Goal: Information Seeking & Learning: Find specific fact

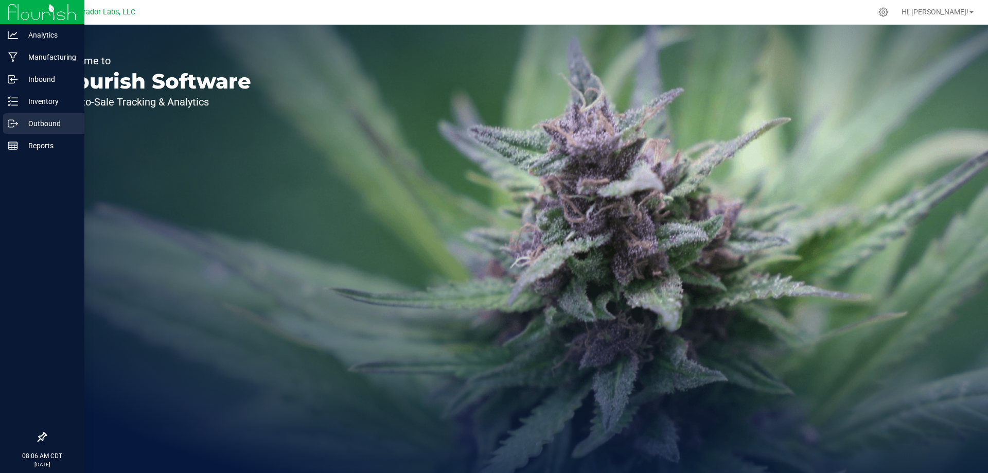
click at [21, 124] on p "Outbound" at bounding box center [49, 123] width 62 height 12
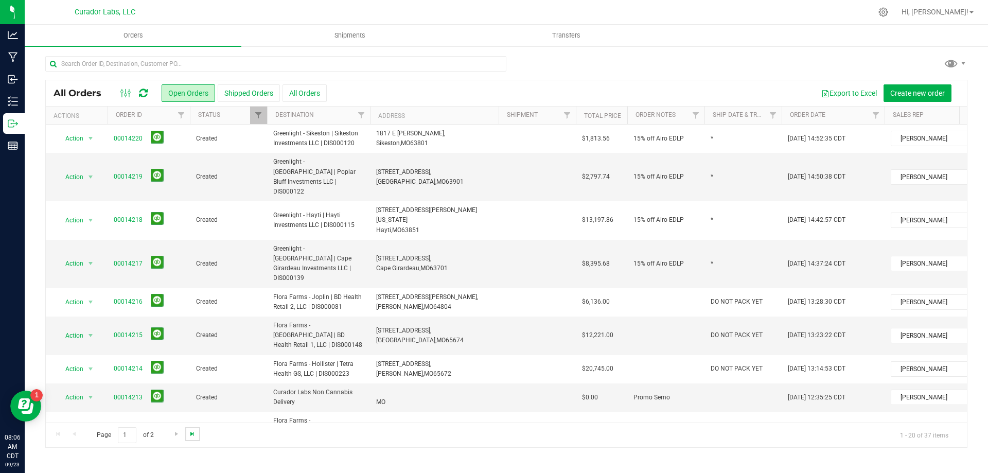
click at [192, 436] on span "Go to the last page" at bounding box center [192, 434] width 8 height 8
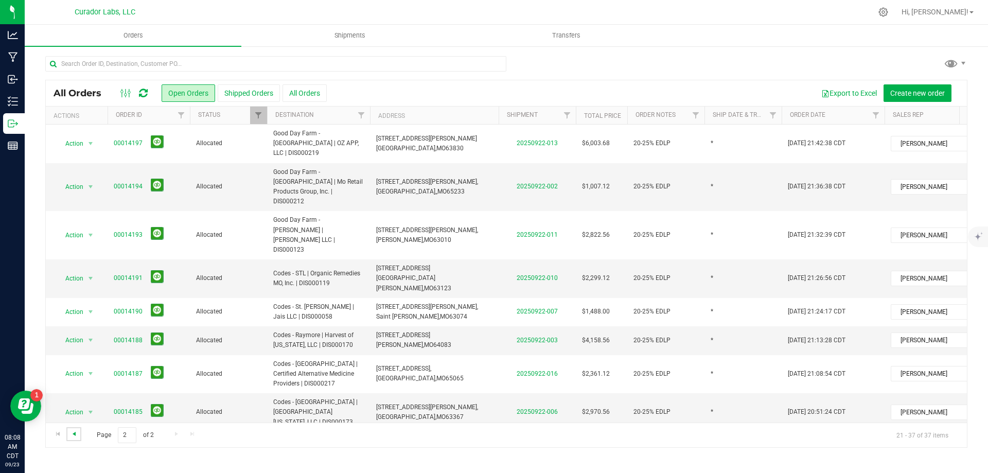
click at [73, 435] on span "Go to the previous page" at bounding box center [74, 434] width 8 height 8
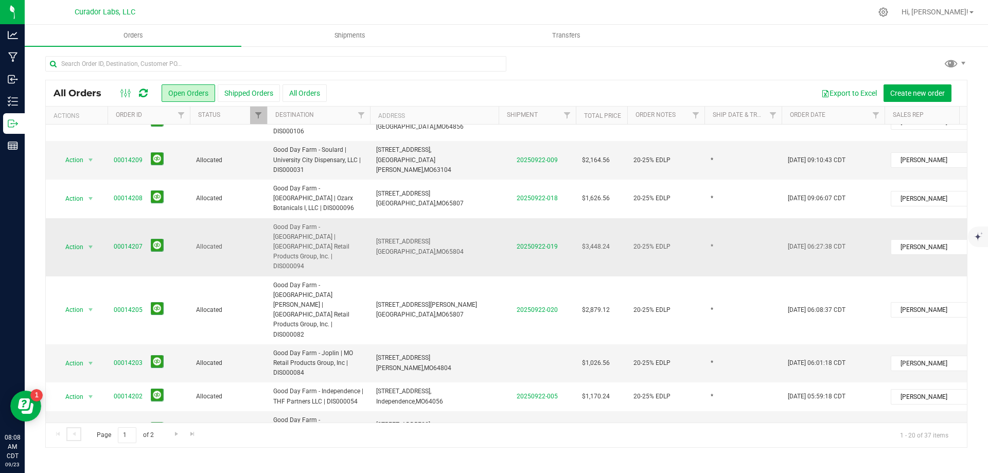
scroll to position [388, 0]
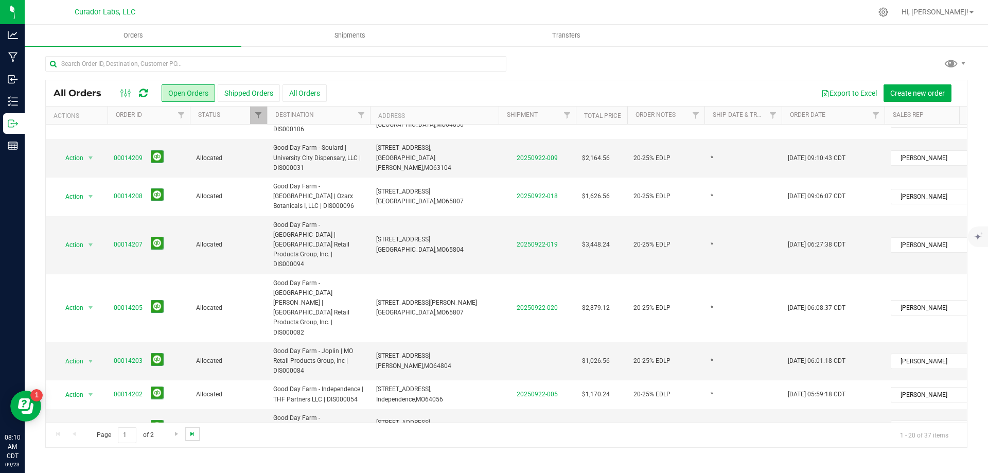
click at [190, 434] on span "Go to the last page" at bounding box center [192, 434] width 8 height 8
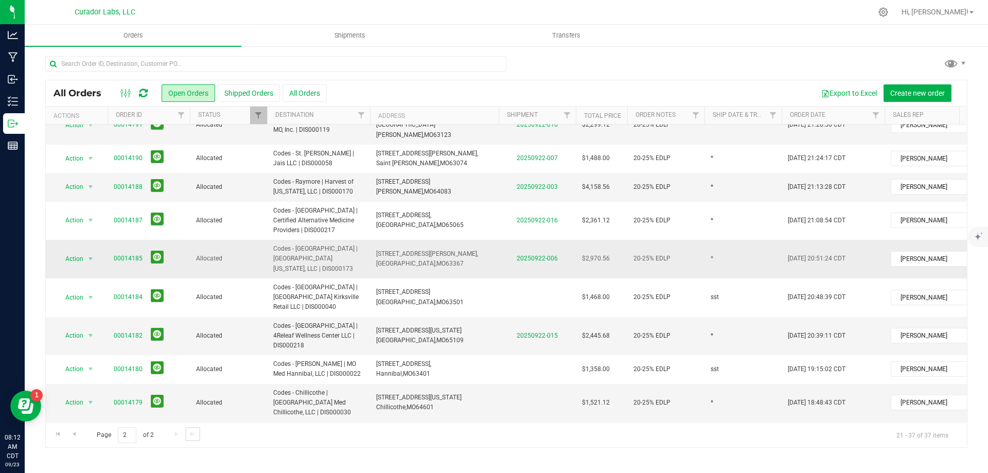
scroll to position [0, 0]
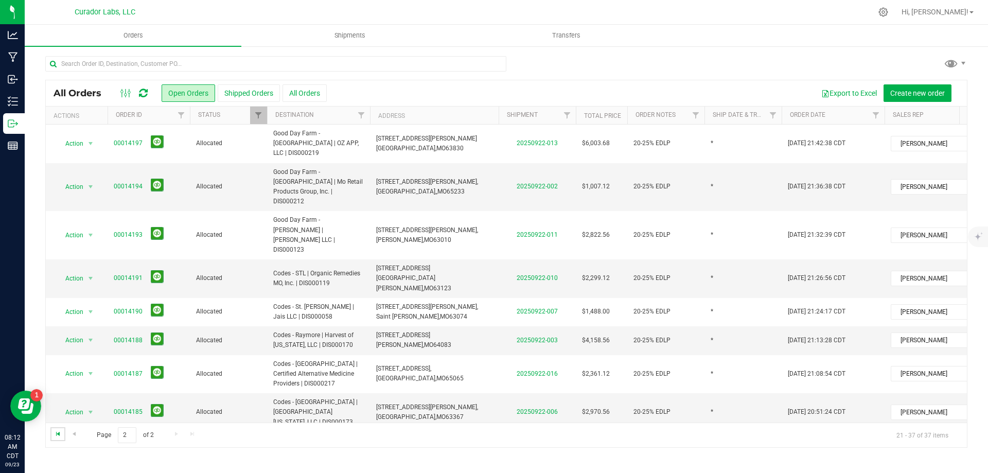
click at [57, 434] on span "Go to the first page" at bounding box center [58, 434] width 8 height 8
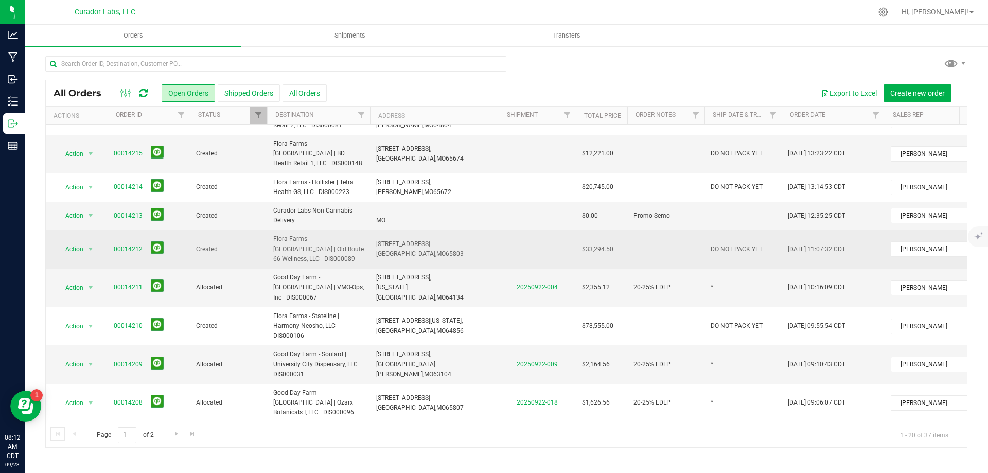
scroll to position [206, 0]
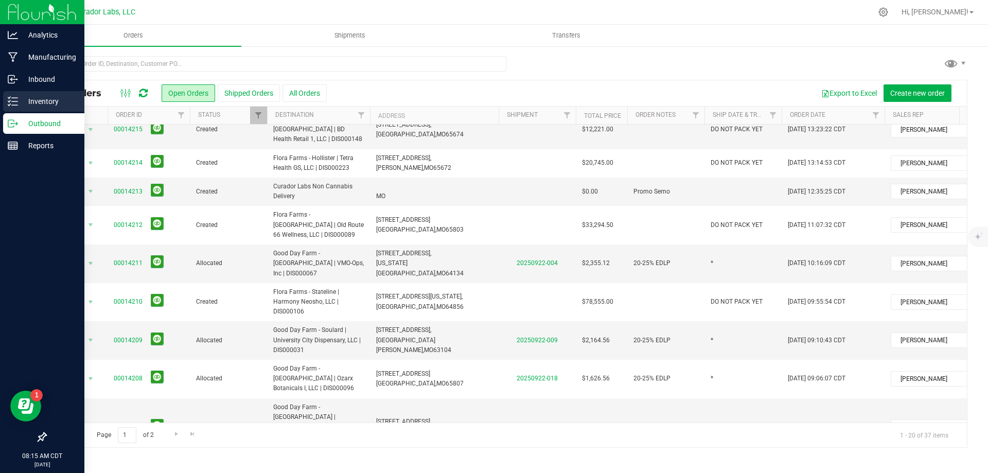
click at [23, 102] on p "Inventory" at bounding box center [49, 101] width 62 height 12
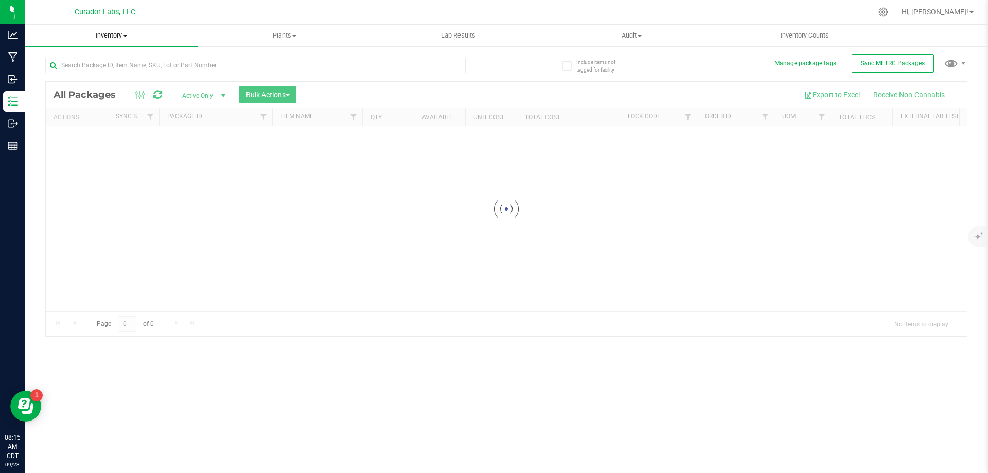
click at [121, 36] on span "Inventory" at bounding box center [111, 35] width 173 height 9
click at [97, 76] on li "All inventory" at bounding box center [111, 74] width 173 height 12
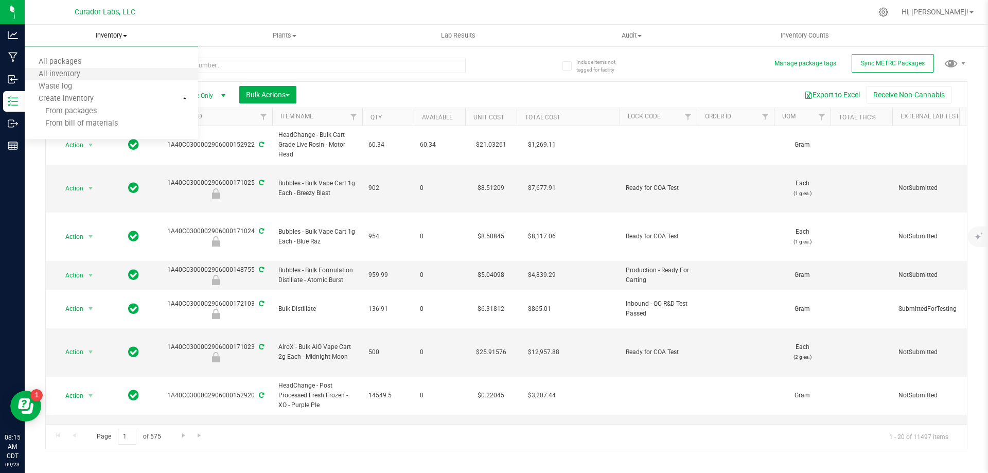
click at [102, 75] on li "All inventory" at bounding box center [111, 74] width 173 height 12
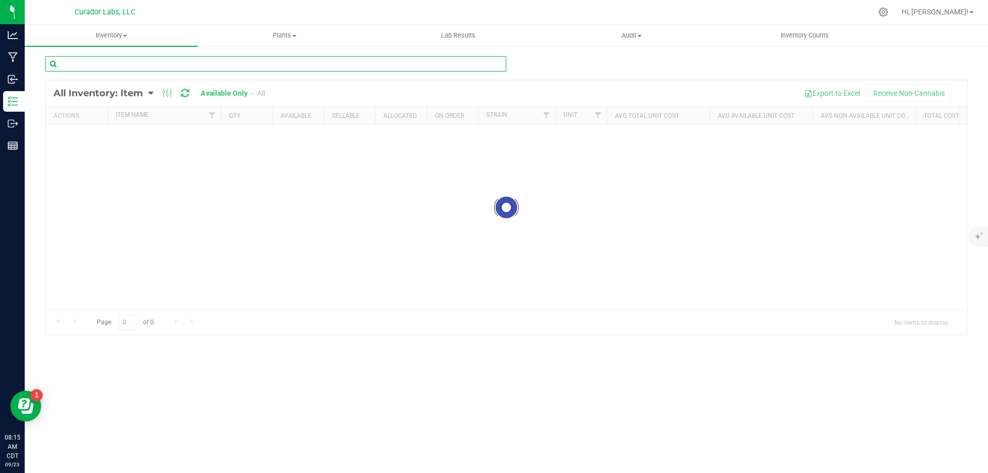
click at [224, 65] on input "text" at bounding box center [275, 63] width 461 height 15
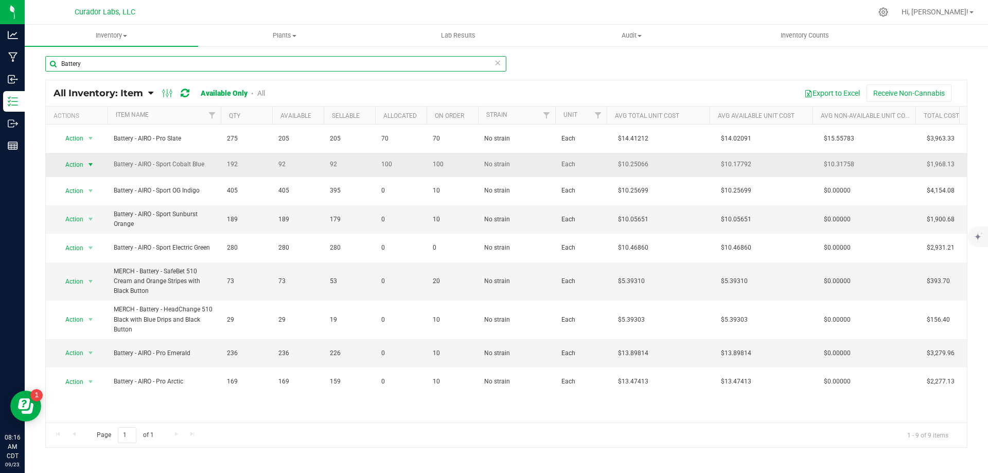
type input "Battery"
click at [84, 164] on span "Action" at bounding box center [76, 165] width 41 height 14
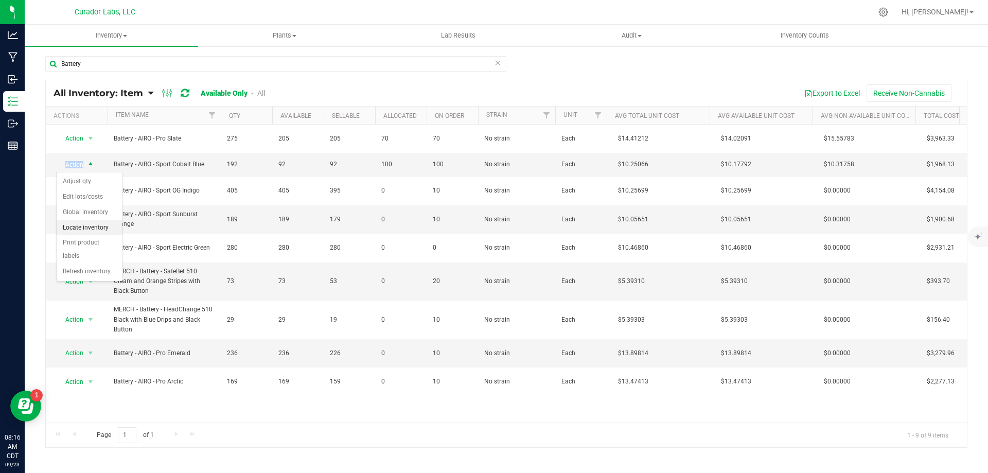
click at [97, 226] on li "Locate inventory" at bounding box center [90, 227] width 66 height 15
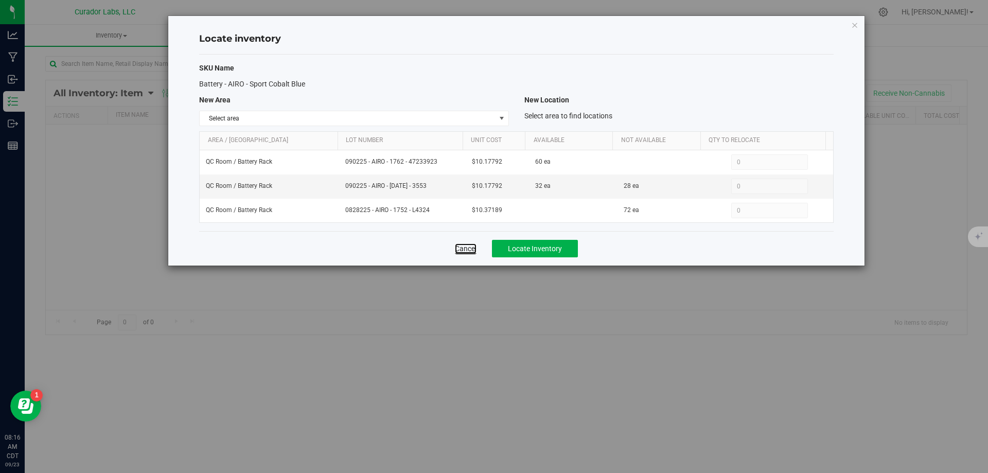
click at [456, 247] on link "Cancel" at bounding box center [466, 248] width 22 height 10
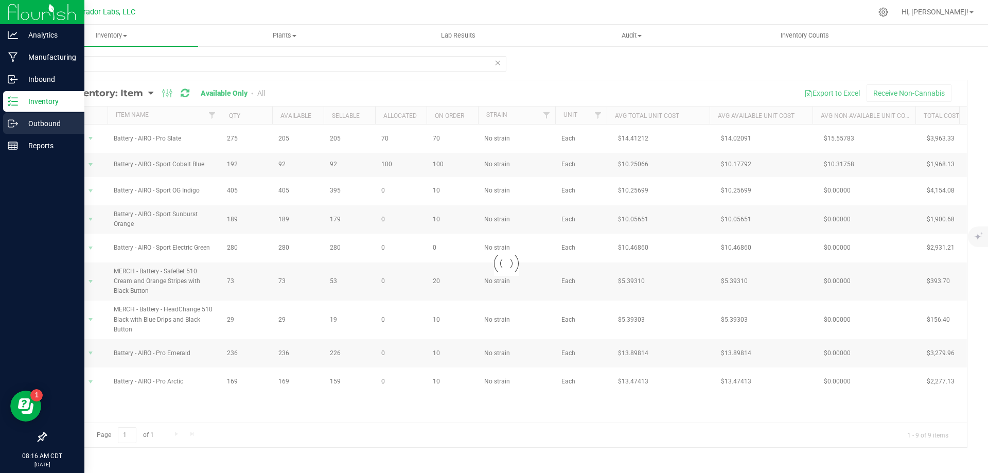
click at [22, 123] on p "Outbound" at bounding box center [49, 123] width 62 height 12
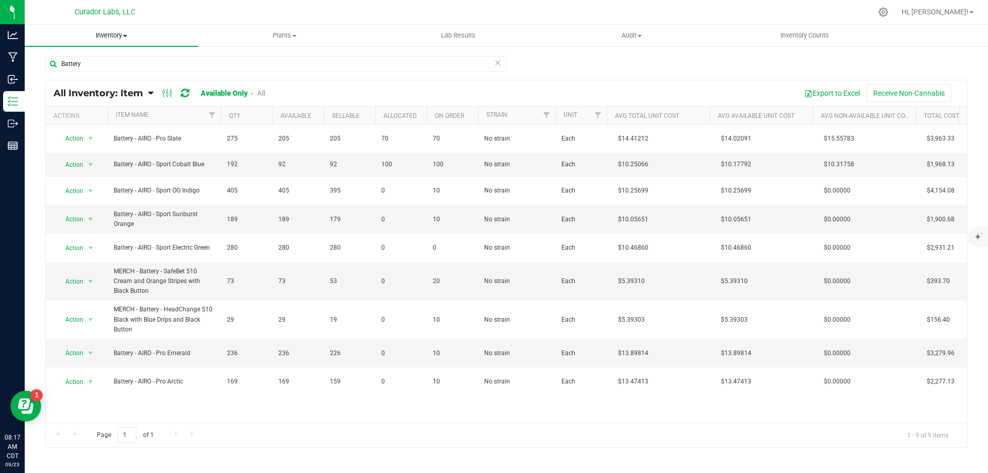
click at [115, 32] on span "Inventory" at bounding box center [111, 35] width 173 height 9
click at [90, 74] on span "All inventory" at bounding box center [59, 74] width 69 height 9
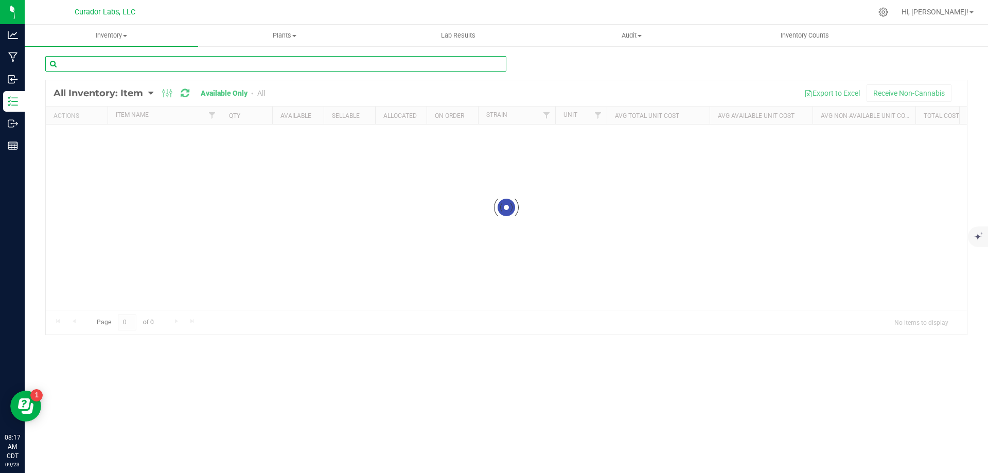
click at [188, 62] on input "text" at bounding box center [275, 63] width 461 height 15
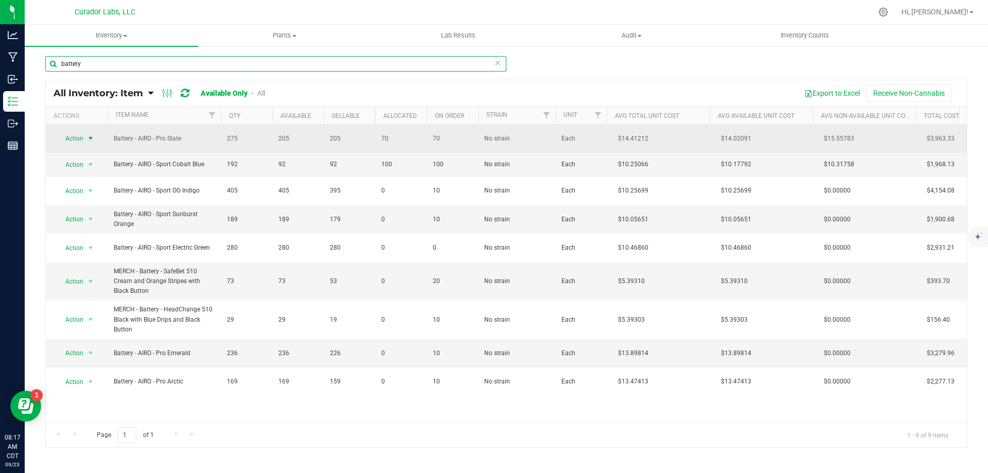
type input "battery"
click at [76, 139] on span "Action" at bounding box center [70, 138] width 28 height 14
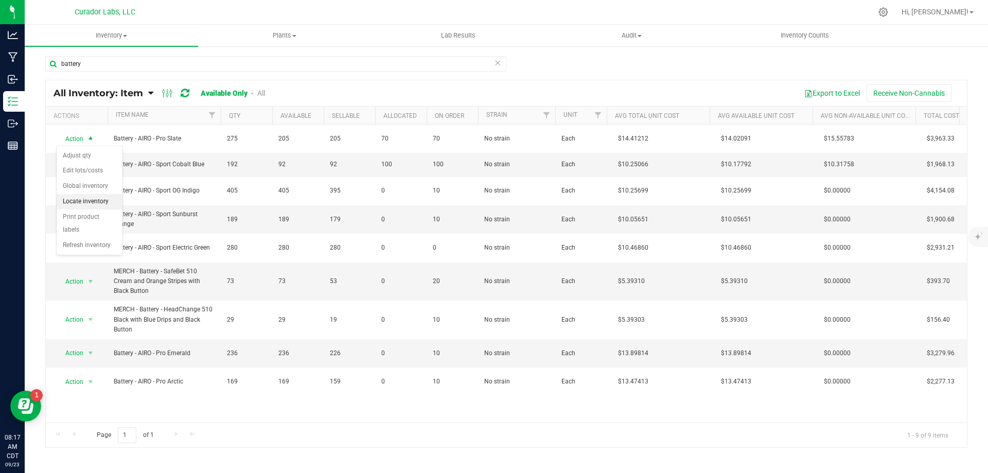
click at [93, 198] on li "Locate inventory" at bounding box center [90, 201] width 66 height 15
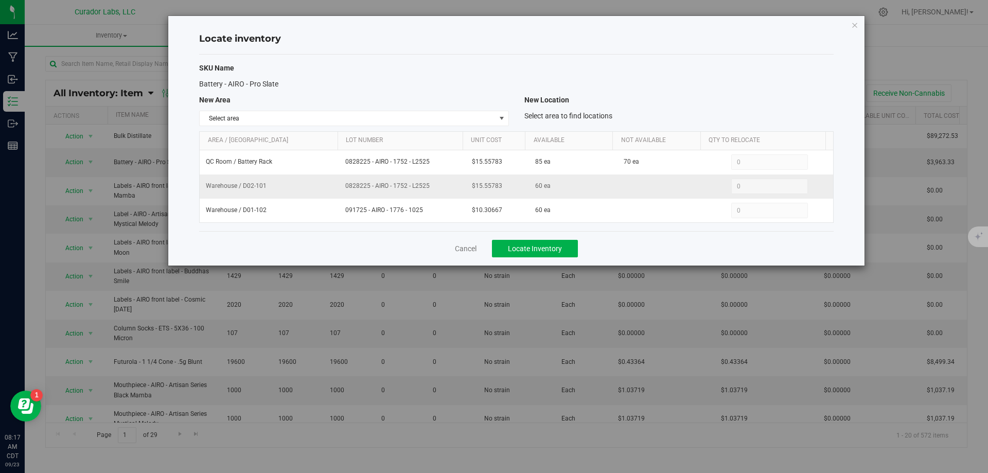
drag, startPoint x: 342, startPoint y: 185, endPoint x: 432, endPoint y: 184, distance: 90.6
click at [432, 184] on td "0828225 - AIRO - 1752 - L2525" at bounding box center [402, 186] width 127 height 24
copy span "0828225 - AIRO - 1752 - L2525"
click at [467, 249] on link "Cancel" at bounding box center [466, 248] width 22 height 10
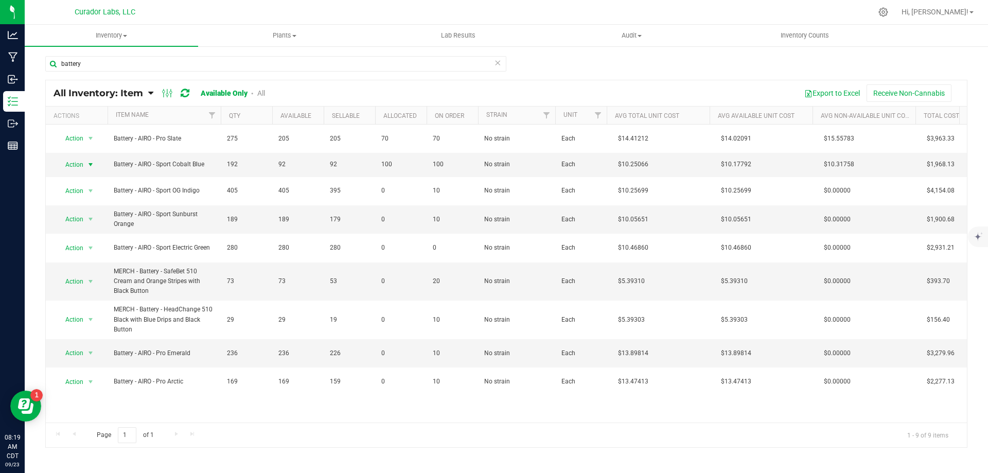
click at [75, 166] on span "Action" at bounding box center [70, 165] width 28 height 14
click at [93, 225] on li "Locate inventory" at bounding box center [90, 227] width 66 height 15
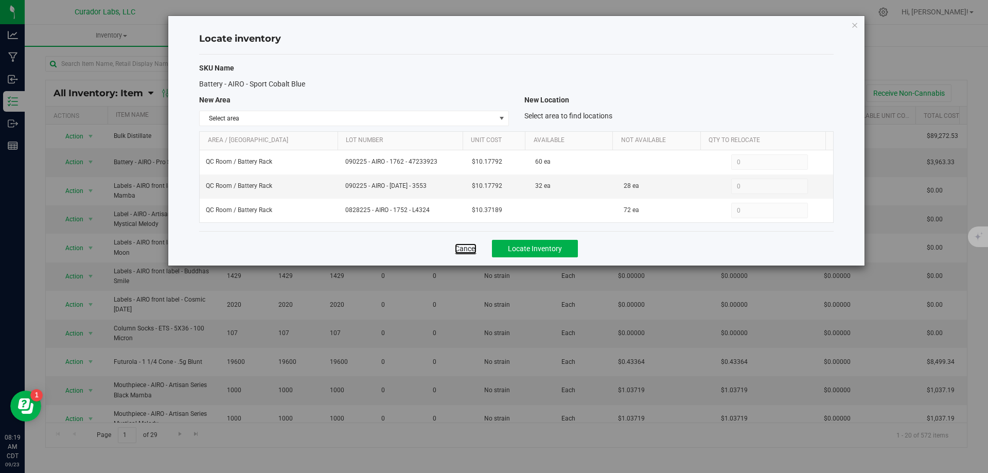
click at [475, 251] on link "Cancel" at bounding box center [466, 248] width 22 height 10
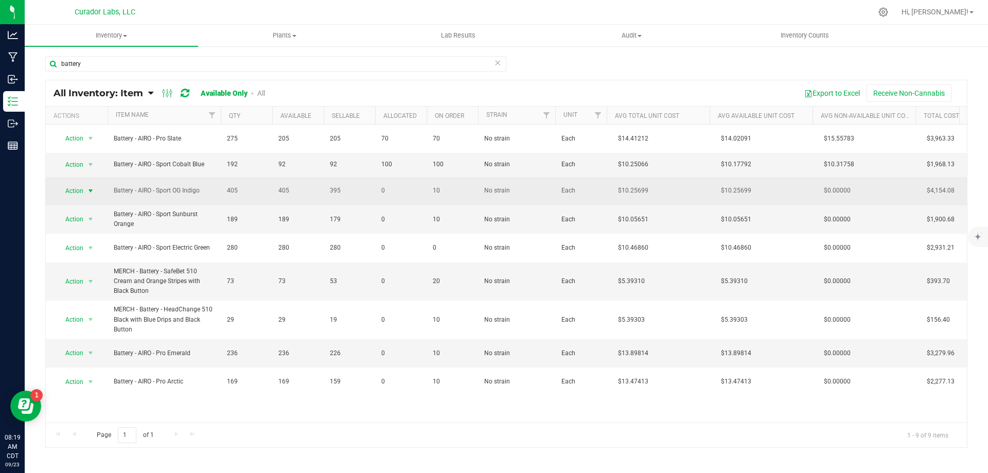
click at [74, 189] on span "Action" at bounding box center [70, 191] width 28 height 14
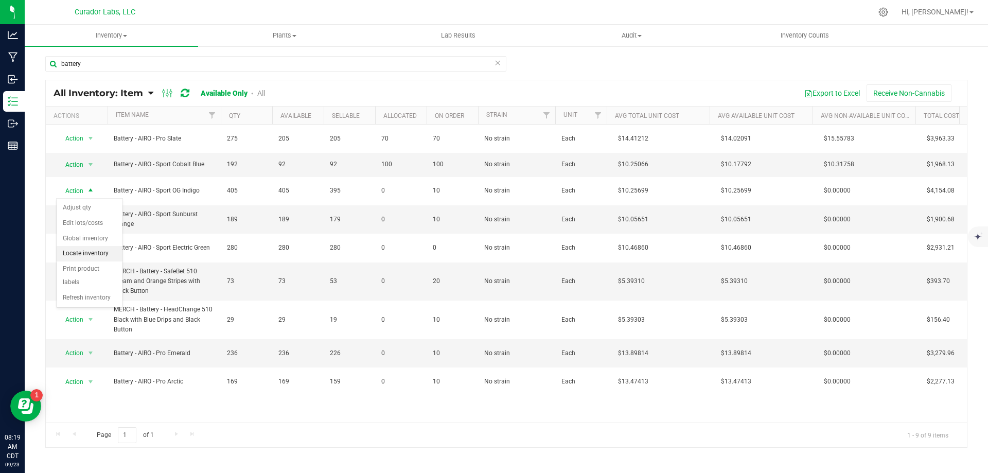
click at [94, 253] on li "Locate inventory" at bounding box center [90, 253] width 66 height 15
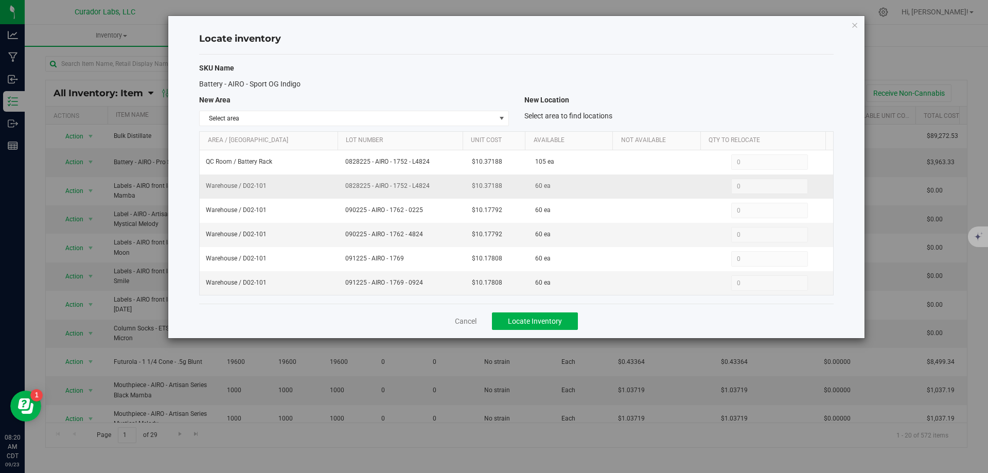
drag, startPoint x: 340, startPoint y: 187, endPoint x: 411, endPoint y: 182, distance: 71.2
click at [444, 189] on td "0828225 - AIRO - 1752 - L4824" at bounding box center [402, 186] width 127 height 24
drag, startPoint x: 198, startPoint y: 83, endPoint x: 308, endPoint y: 89, distance: 110.3
click at [308, 89] on div "Battery - AIRO - Sport OG Indigo" at bounding box center [353, 84] width 325 height 11
copy span "Battery - AIRO - Sport OG Indigo"
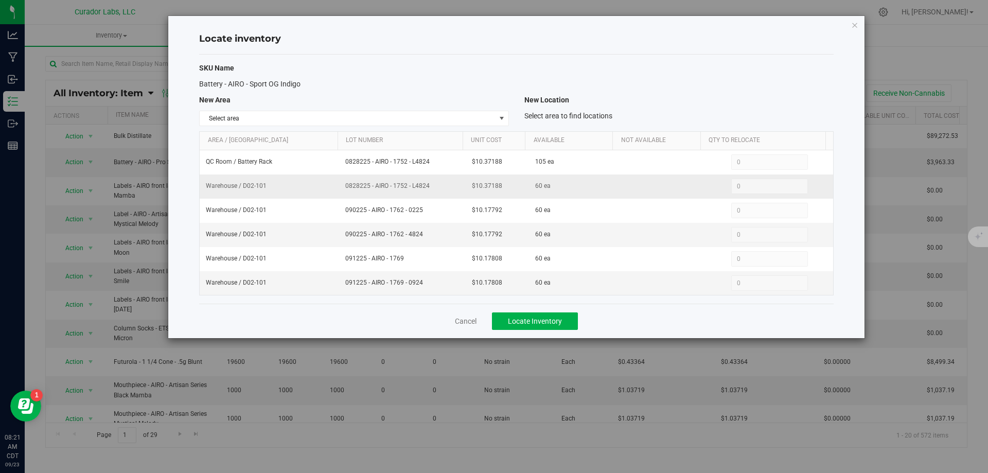
drag, startPoint x: 342, startPoint y: 184, endPoint x: 437, endPoint y: 187, distance: 94.8
click at [437, 187] on td "0828225 - AIRO - 1752 - L4824" at bounding box center [402, 186] width 127 height 24
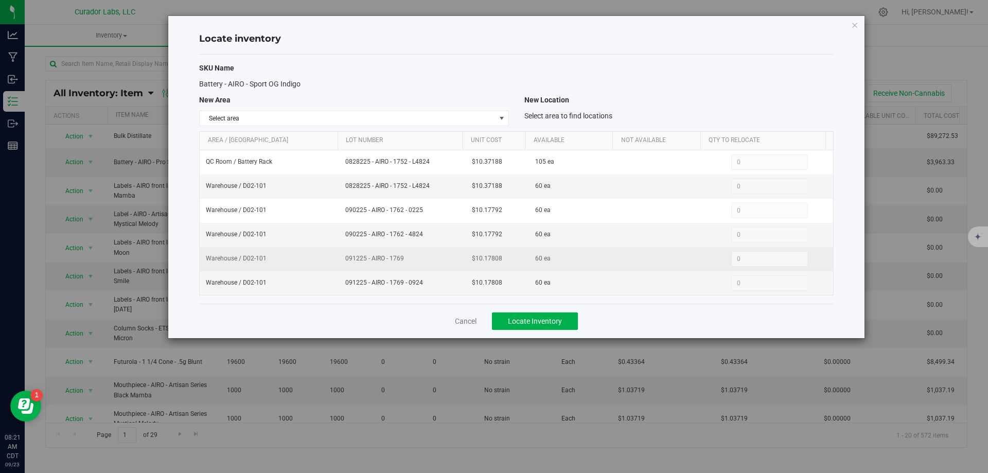
drag, startPoint x: 395, startPoint y: 189, endPoint x: 339, endPoint y: 259, distance: 89.7
click at [339, 259] on td "091225 - AIRO - 1769" at bounding box center [402, 259] width 127 height 24
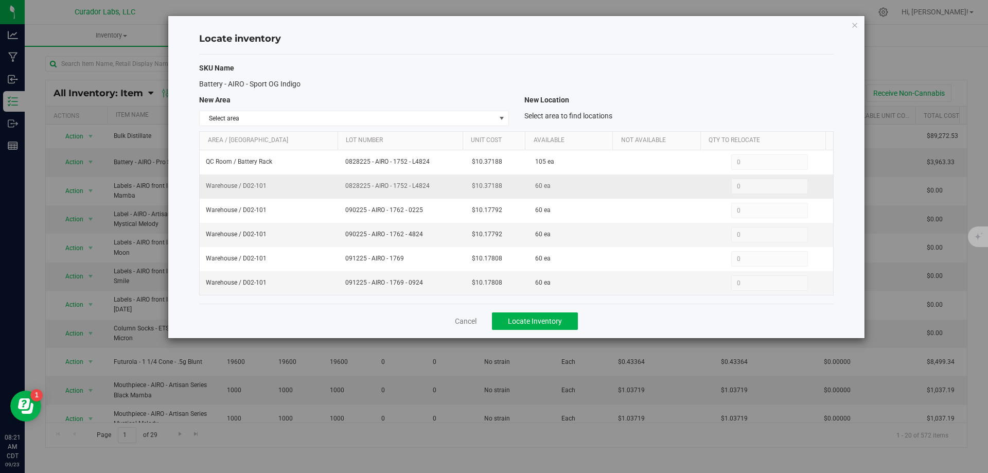
drag, startPoint x: 342, startPoint y: 183, endPoint x: 447, endPoint y: 190, distance: 105.8
click at [447, 190] on td "0828225 - AIRO - 1752 - L4824" at bounding box center [402, 186] width 127 height 24
copy span "0828225 - AIRO - 1752 - L4824"
click at [471, 320] on link "Cancel" at bounding box center [466, 321] width 22 height 10
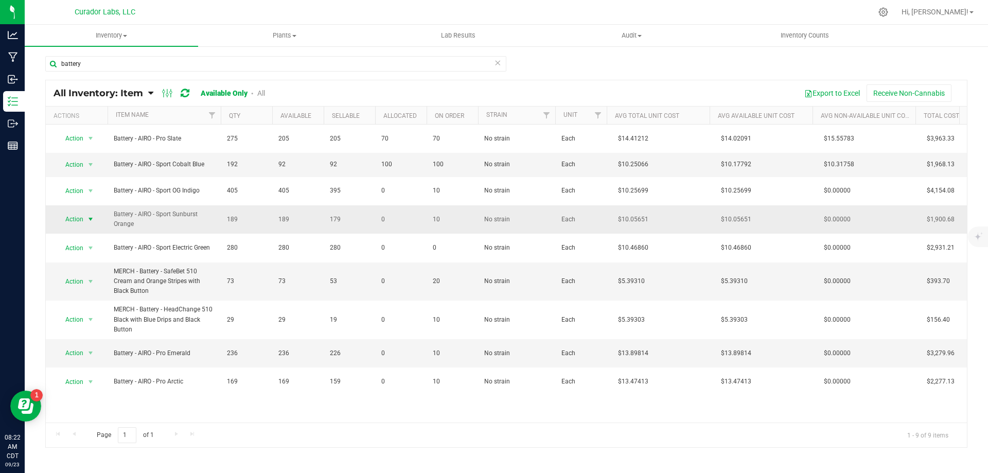
click at [69, 220] on span "Action" at bounding box center [70, 219] width 28 height 14
click at [89, 278] on li "Locate inventory" at bounding box center [90, 282] width 66 height 15
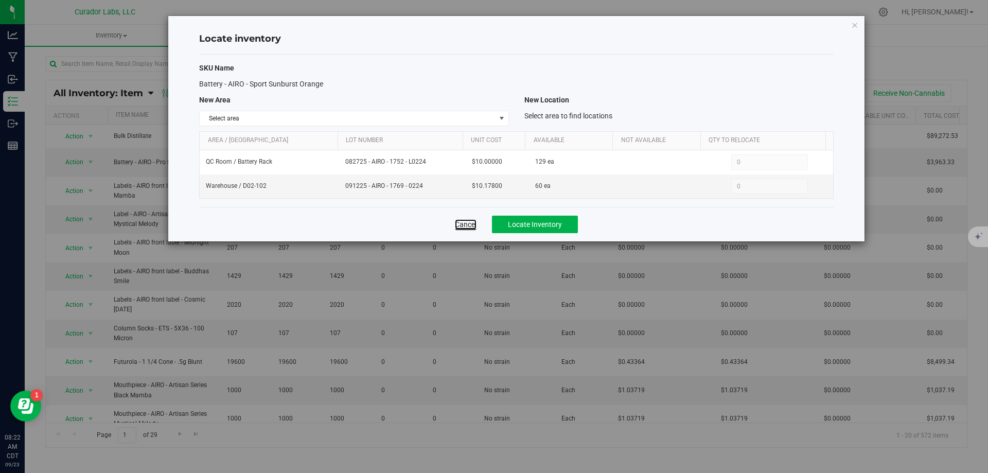
click at [467, 223] on link "Cancel" at bounding box center [466, 224] width 22 height 10
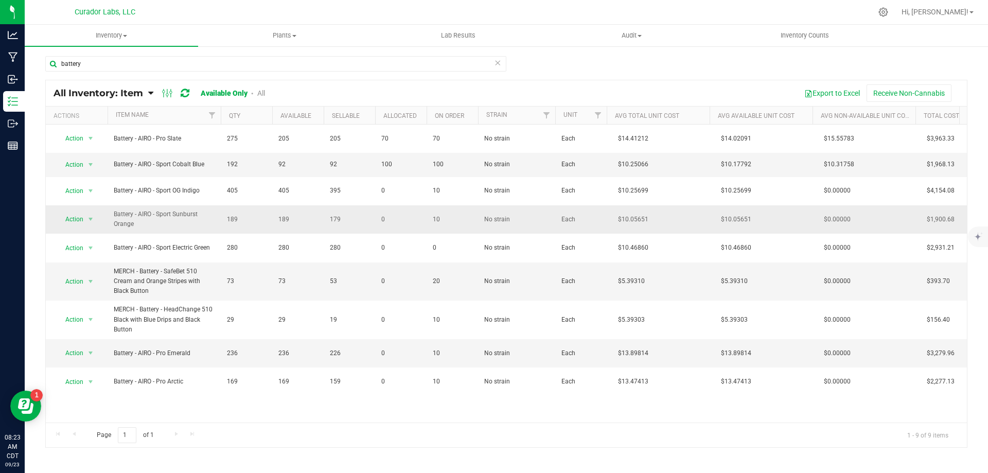
drag, startPoint x: 113, startPoint y: 210, endPoint x: 163, endPoint y: 223, distance: 51.6
click at [163, 223] on td "Battery - AIRO - Sport Sunburst Orange" at bounding box center [164, 219] width 113 height 28
copy span "Battery - AIRO - Sport Sunburst Orange"
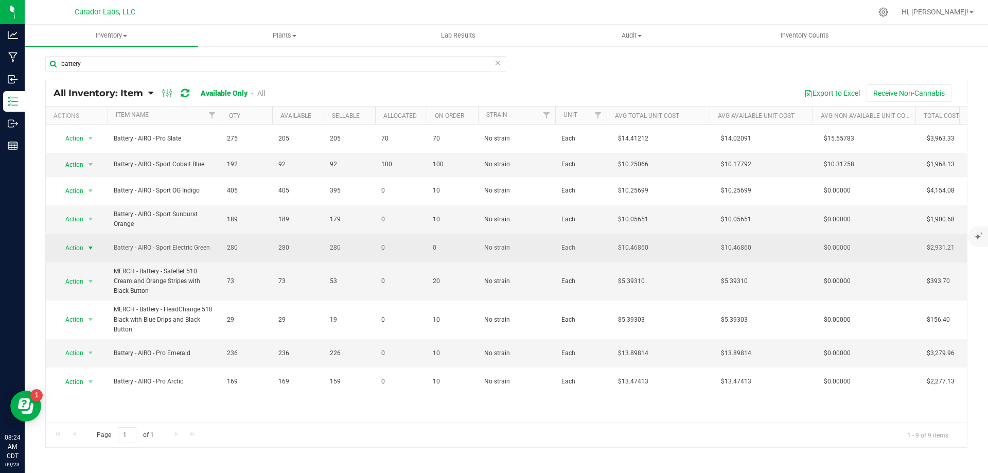
click at [83, 249] on span "Action" at bounding box center [70, 248] width 28 height 14
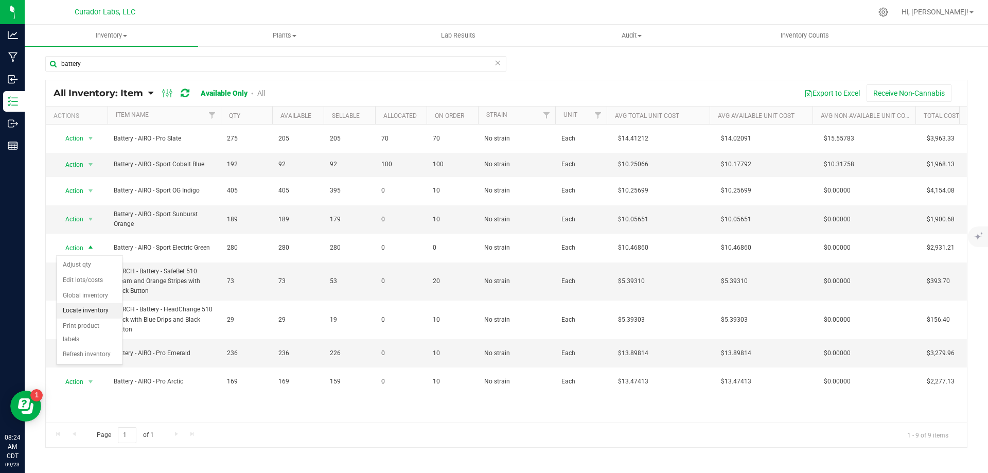
click at [104, 309] on li "Locate inventory" at bounding box center [90, 310] width 66 height 15
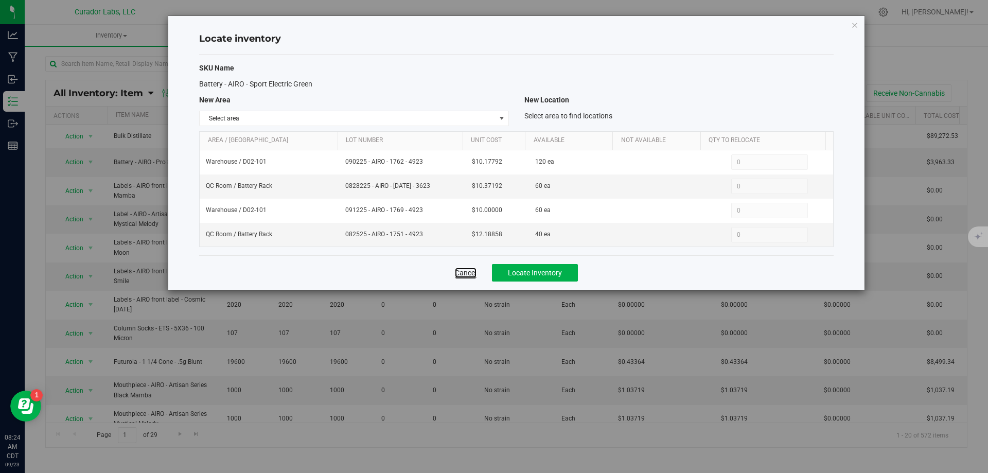
click at [461, 269] on link "Cancel" at bounding box center [466, 273] width 22 height 10
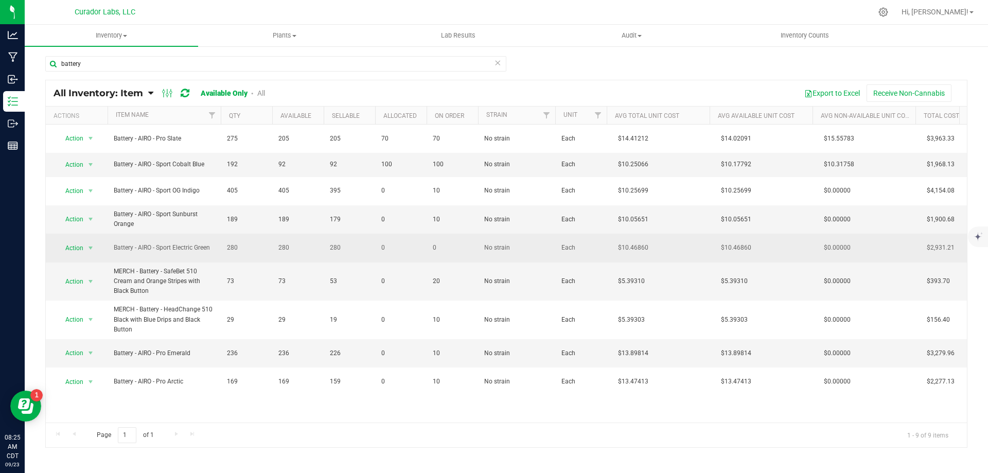
drag, startPoint x: 113, startPoint y: 249, endPoint x: 215, endPoint y: 250, distance: 101.9
click at [215, 250] on td "Battery - AIRO - Sport Electric Green" at bounding box center [164, 248] width 113 height 28
copy span "Battery - AIRO - Sport Electric Green"
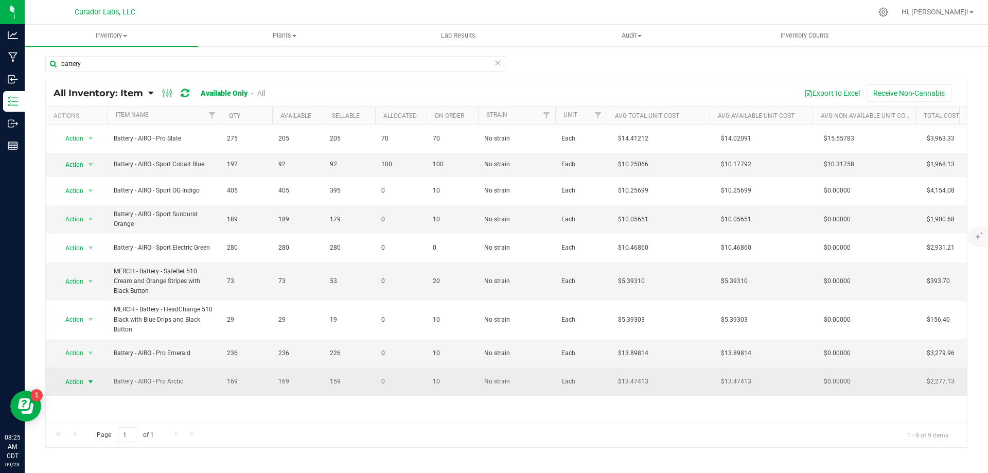
click at [69, 384] on span "Action" at bounding box center [70, 382] width 28 height 14
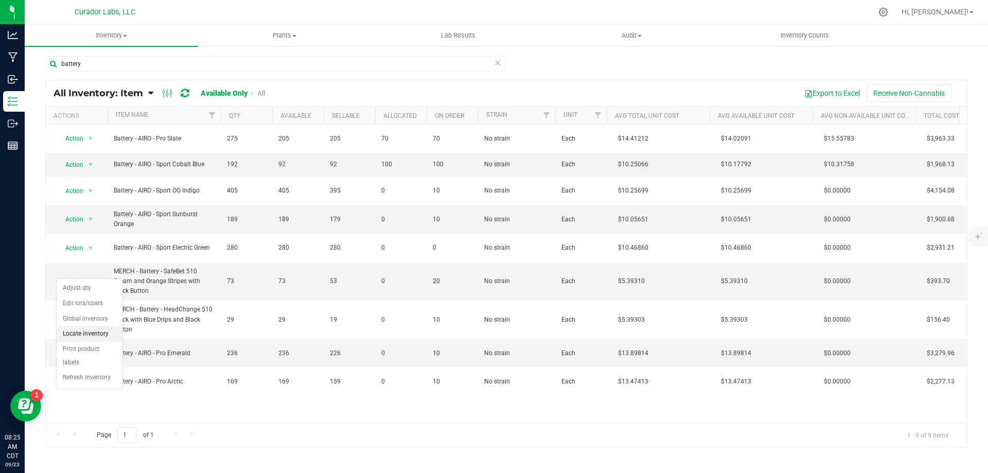
click at [88, 335] on li "Locate inventory" at bounding box center [90, 333] width 66 height 15
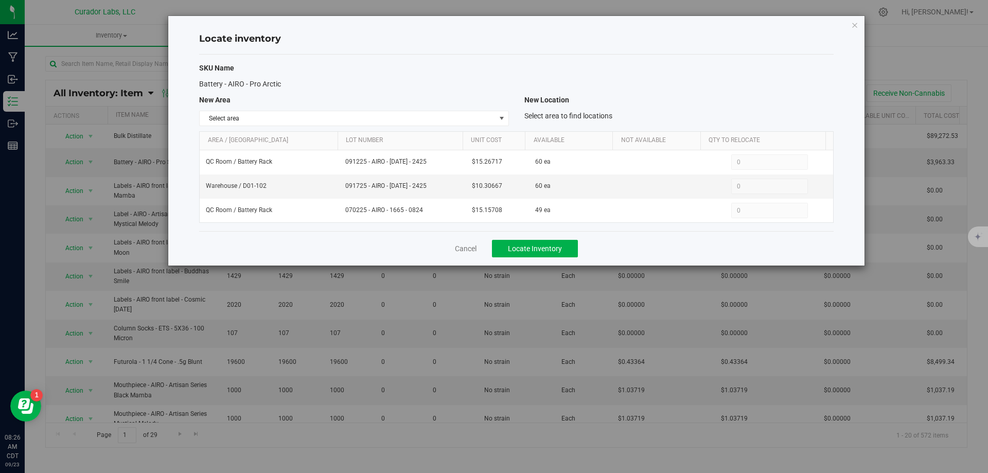
drag, startPoint x: 285, startPoint y: 85, endPoint x: 194, endPoint y: 86, distance: 90.6
click at [194, 86] on div "Battery - AIRO - Pro Arctic" at bounding box center [353, 84] width 325 height 11
copy span "Battery - AIRO - Pro Arctic"
click at [475, 250] on link "Cancel" at bounding box center [466, 248] width 22 height 10
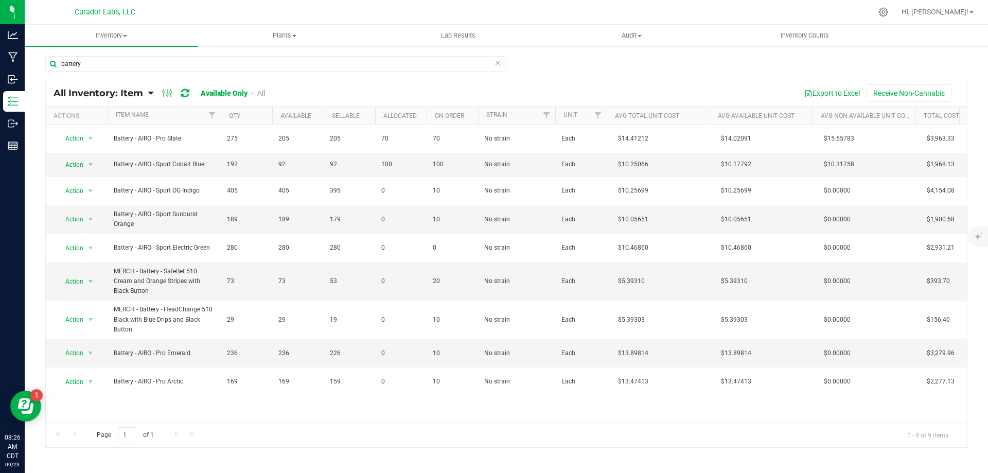
click at [499, 64] on icon at bounding box center [497, 62] width 7 height 12
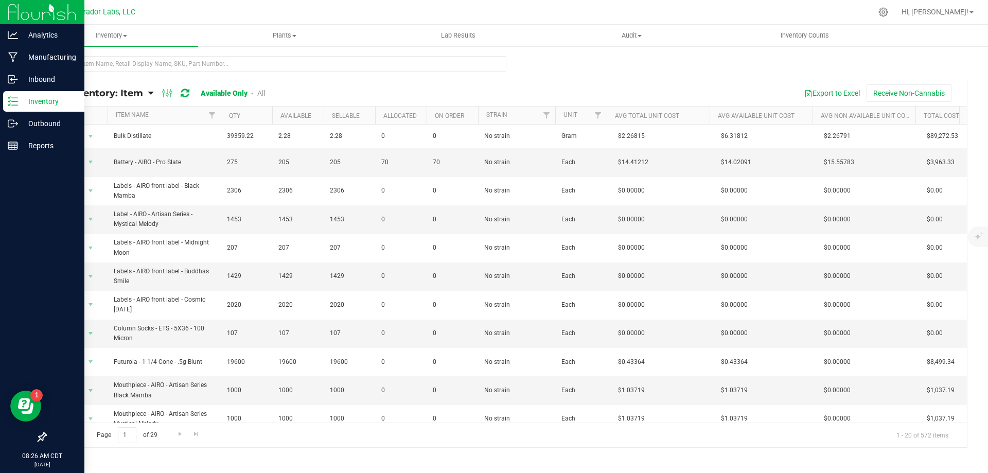
click at [49, 106] on p "Inventory" at bounding box center [49, 101] width 62 height 12
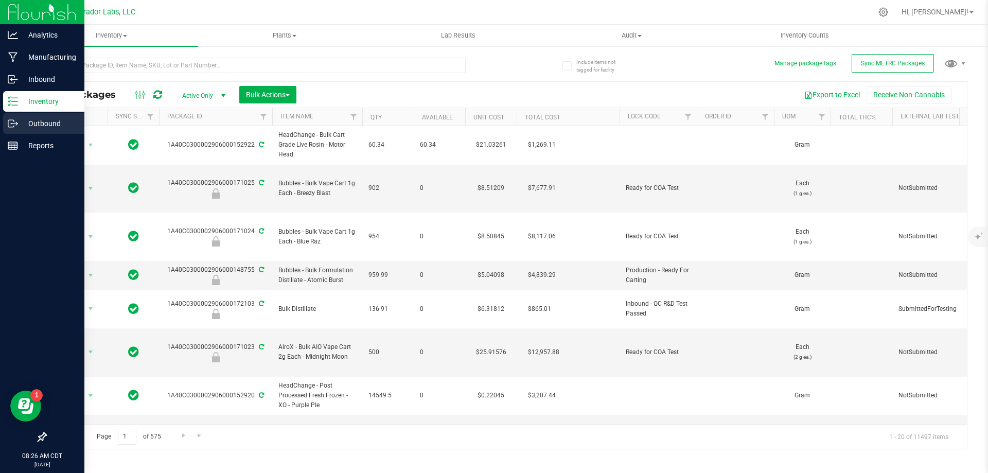
click at [47, 114] on div "Outbound" at bounding box center [43, 123] width 81 height 21
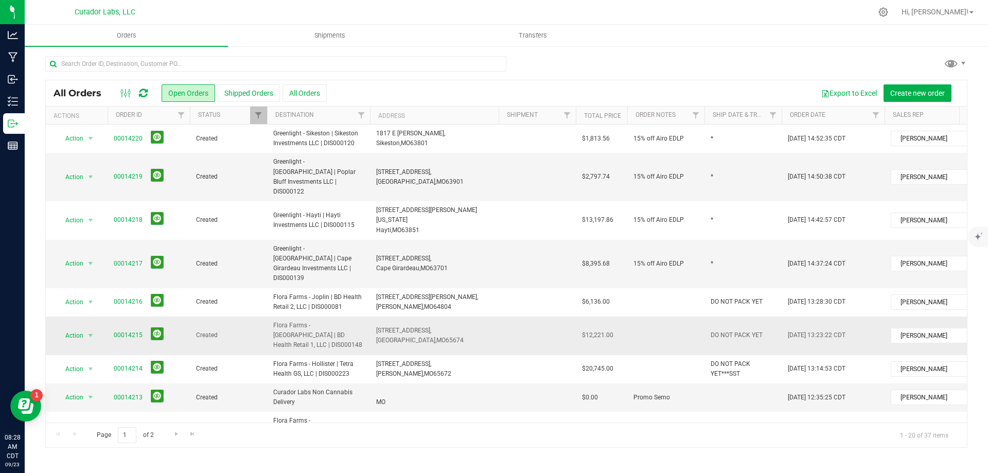
drag, startPoint x: 376, startPoint y: 295, endPoint x: 453, endPoint y: 311, distance: 78.3
click at [453, 317] on td "[STREET_ADDRESS], [GEOGRAPHIC_DATA], [GEOGRAPHIC_DATA] 65674" at bounding box center [434, 336] width 129 height 39
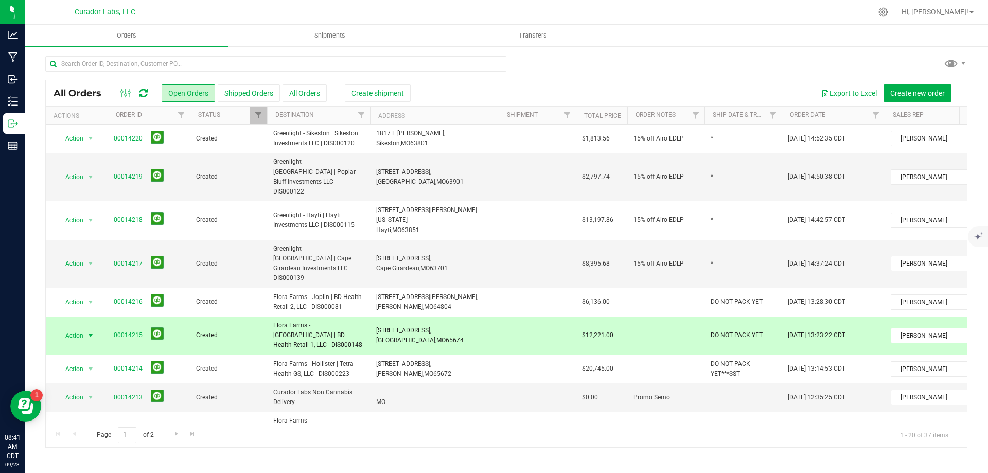
click at [141, 95] on icon at bounding box center [143, 93] width 9 height 10
